Goal: Task Accomplishment & Management: Manage account settings

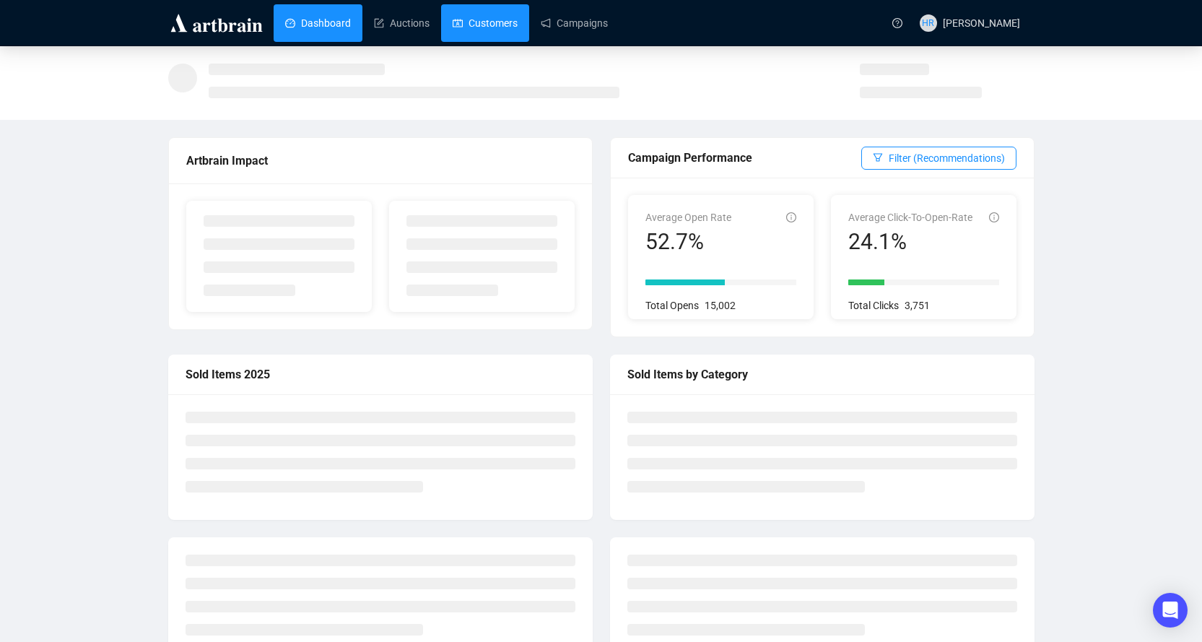
click at [484, 23] on link "Customers" at bounding box center [485, 23] width 65 height 38
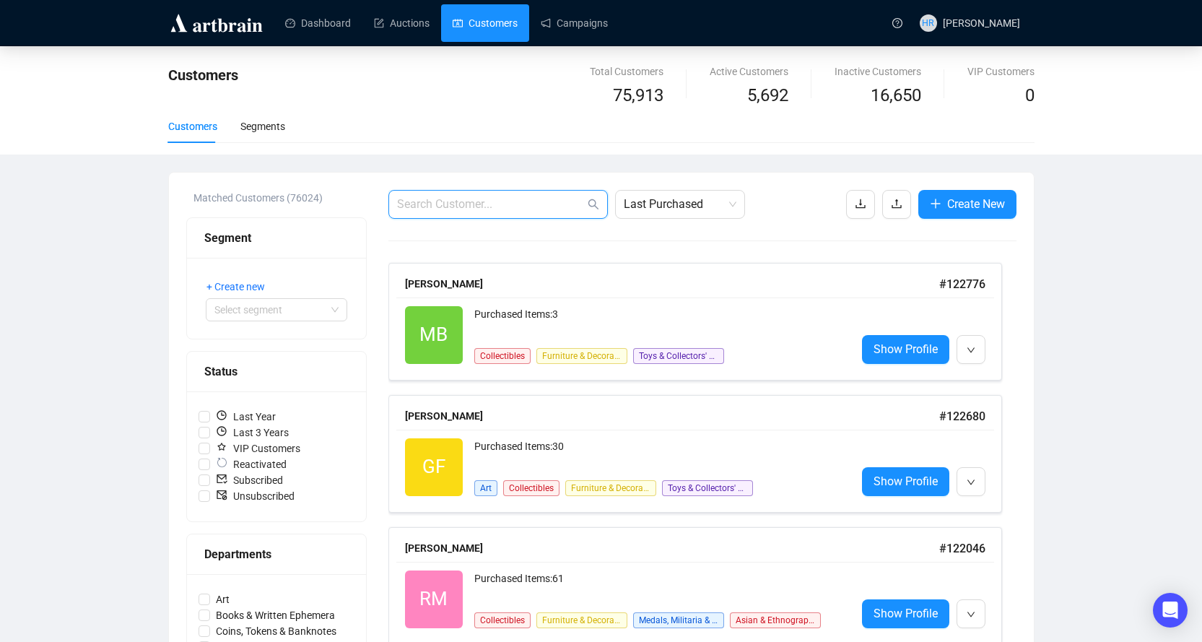
click at [428, 196] on input "text" at bounding box center [491, 204] width 188 height 17
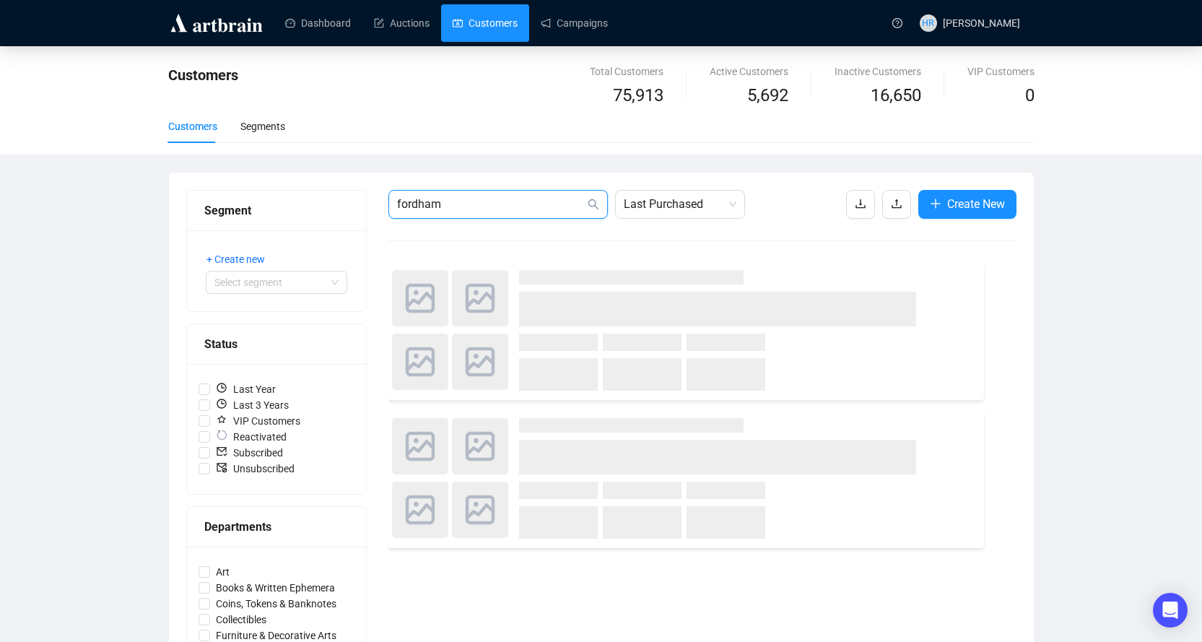
type input "fordham"
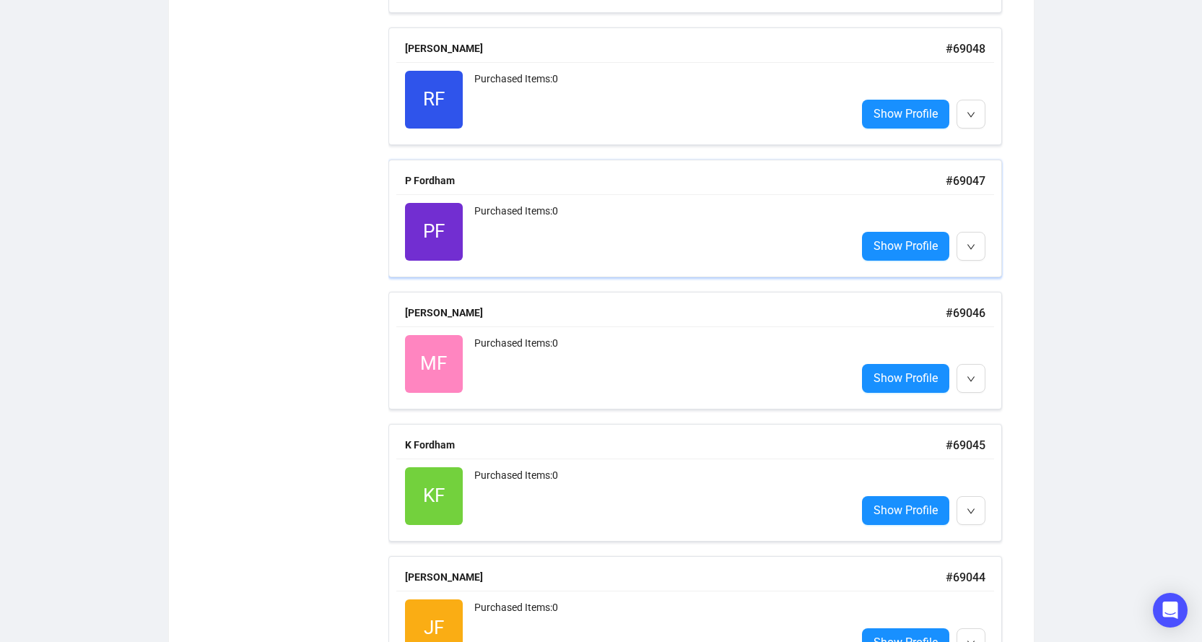
scroll to position [1286, 0]
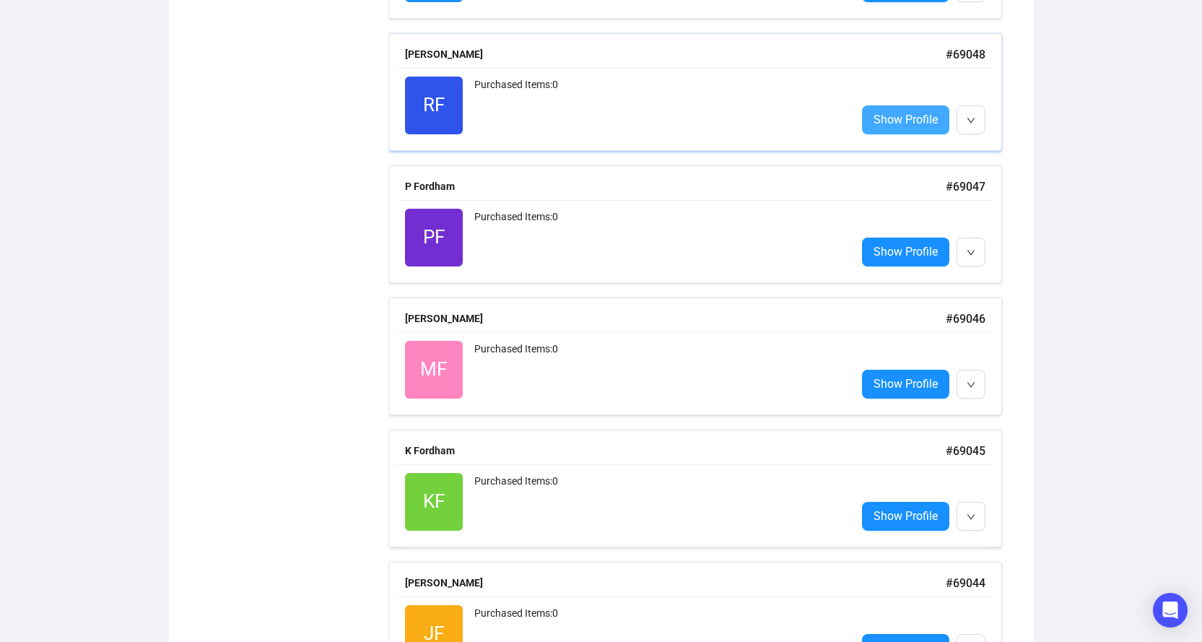
click at [894, 118] on span "Show Profile" at bounding box center [905, 119] width 64 height 18
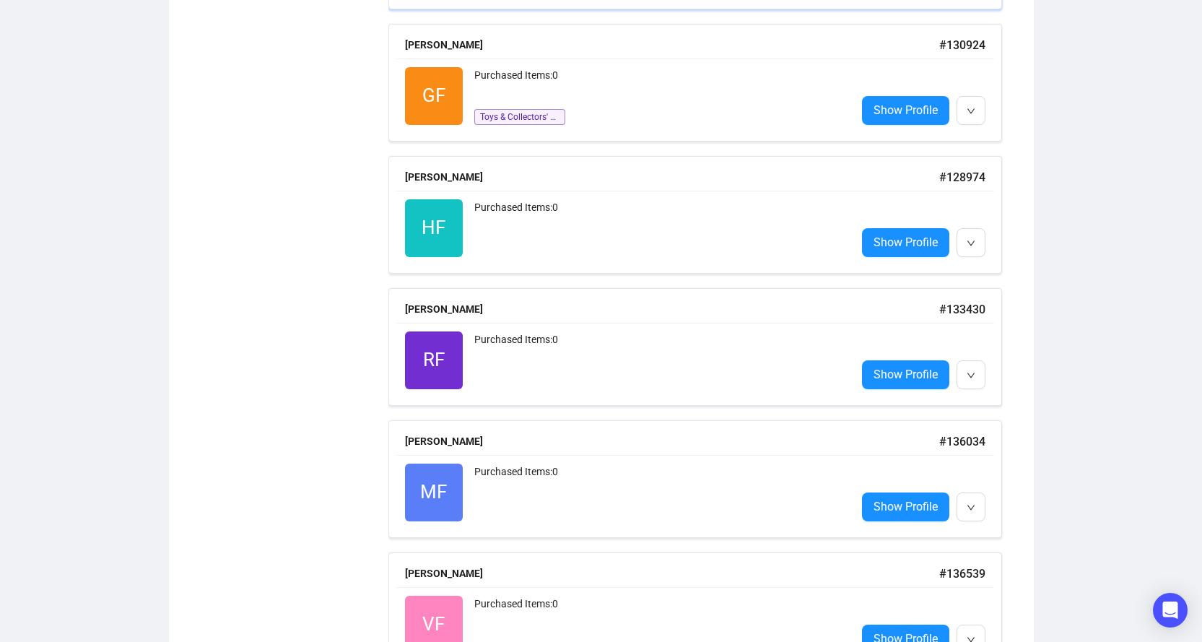
scroll to position [2942, 0]
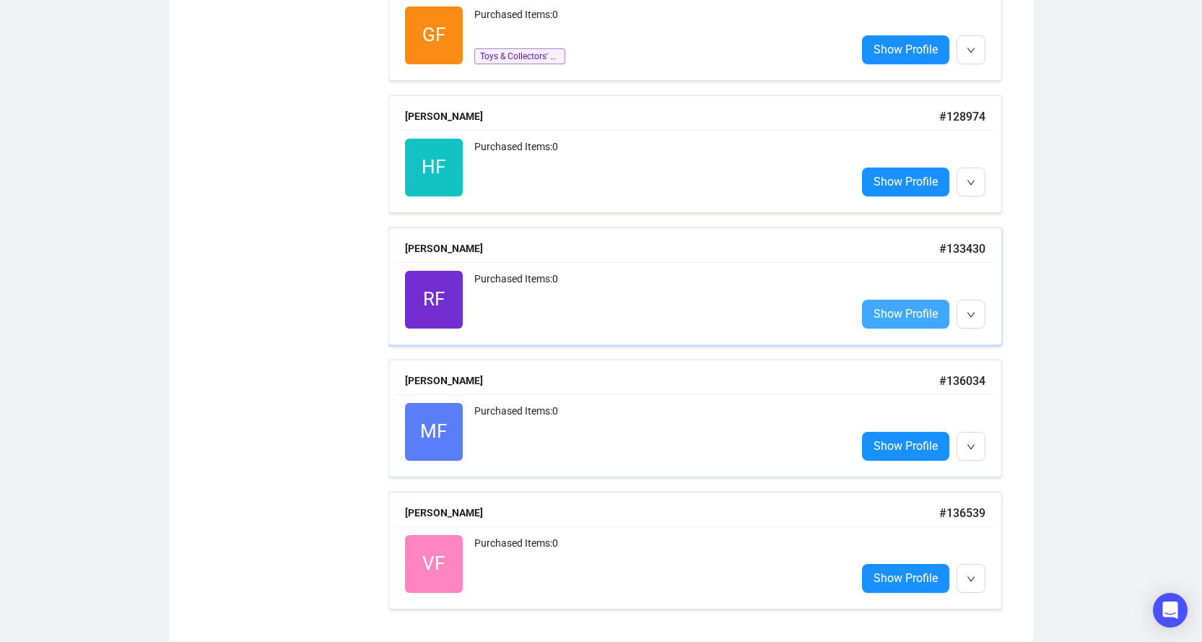
click at [867, 311] on link "Show Profile" at bounding box center [905, 314] width 87 height 29
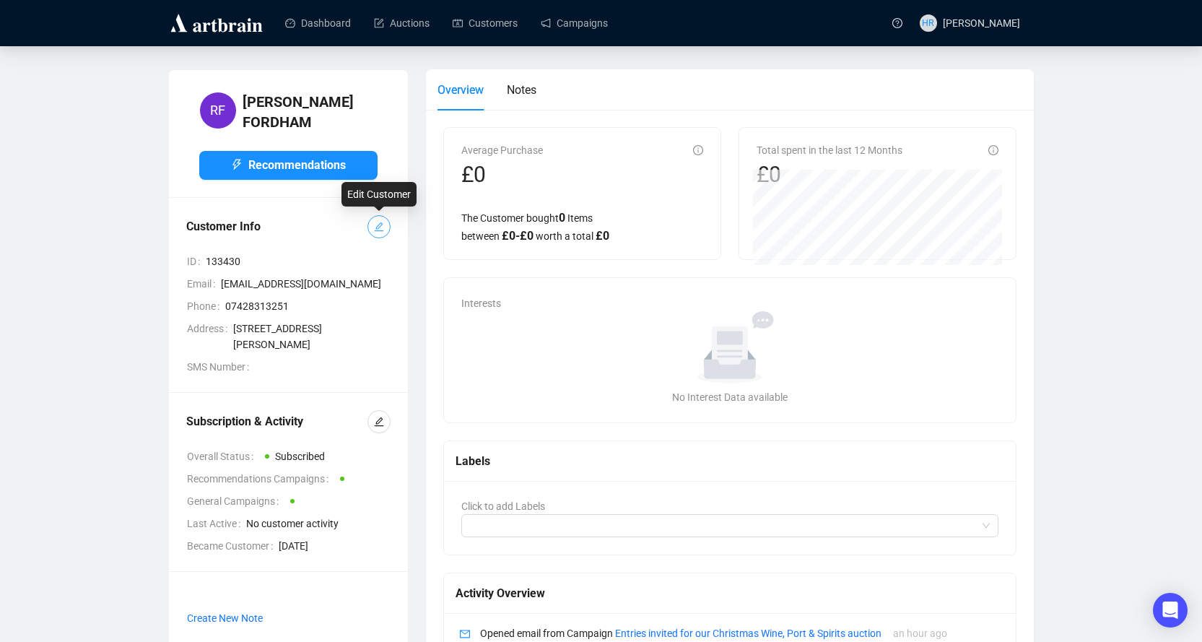
click at [384, 227] on button "button" at bounding box center [378, 226] width 23 height 23
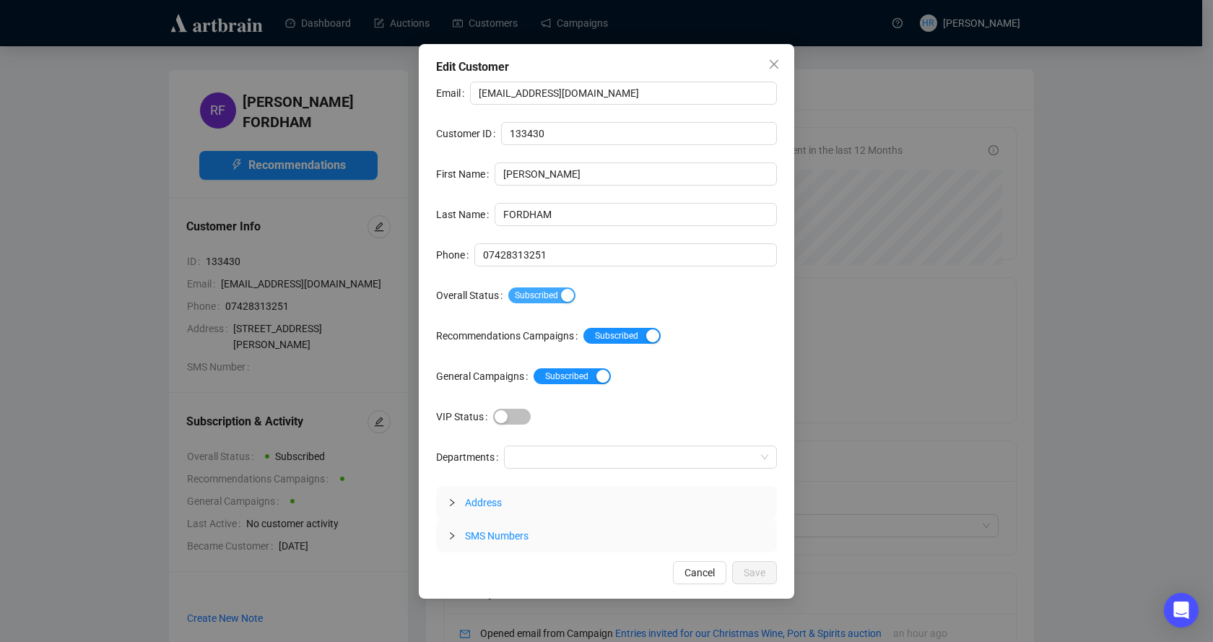
click at [523, 298] on span "Subscribed" at bounding box center [541, 295] width 67 height 16
click at [755, 570] on span "Save" at bounding box center [755, 572] width 22 height 16
